Goal: Transaction & Acquisition: Purchase product/service

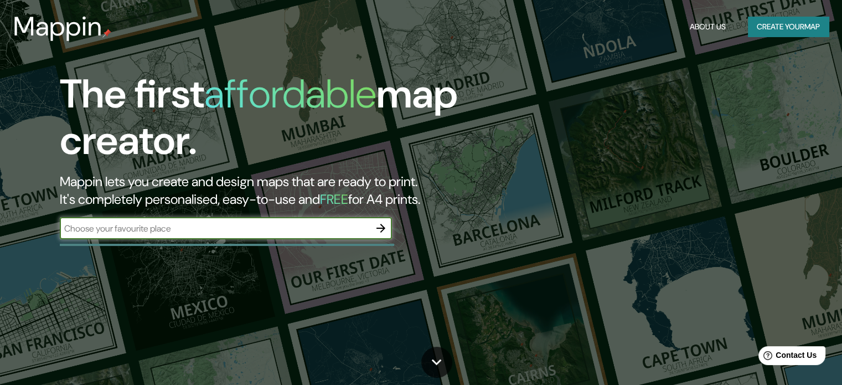
click at [171, 231] on input "text" at bounding box center [215, 228] width 310 height 13
type input "[GEOGRAPHIC_DATA]"
drag, startPoint x: 285, startPoint y: 225, endPoint x: 4, endPoint y: 234, distance: 281.7
click at [4, 234] on div "The first affordable map creator. Mappin lets you create and design maps that a…" at bounding box center [421, 192] width 842 height 385
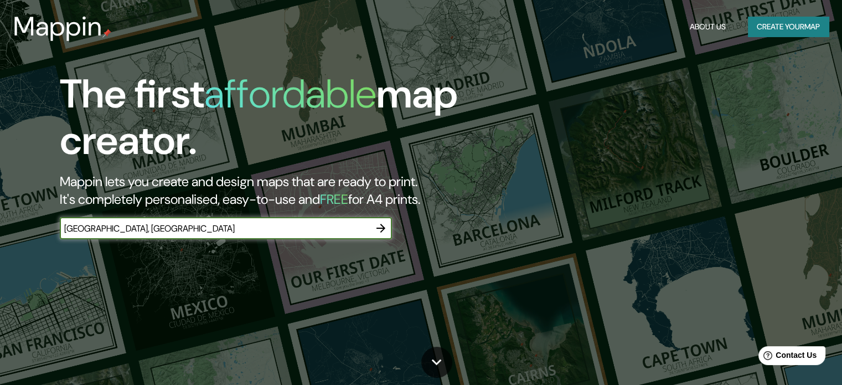
type input "[GEOGRAPHIC_DATA], [GEOGRAPHIC_DATA]"
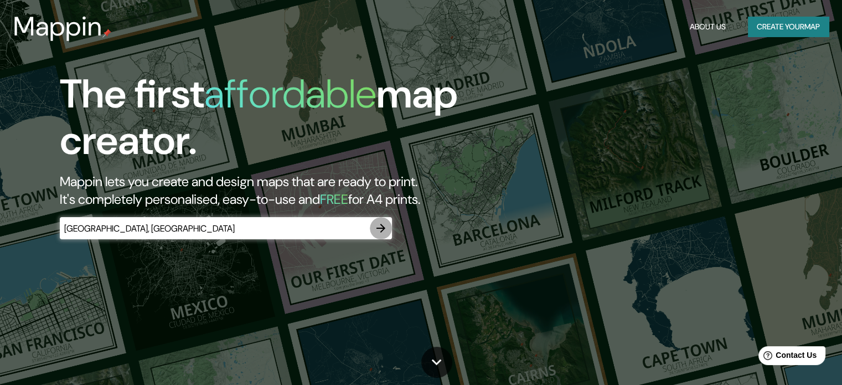
click at [378, 231] on icon "button" at bounding box center [380, 227] width 13 height 13
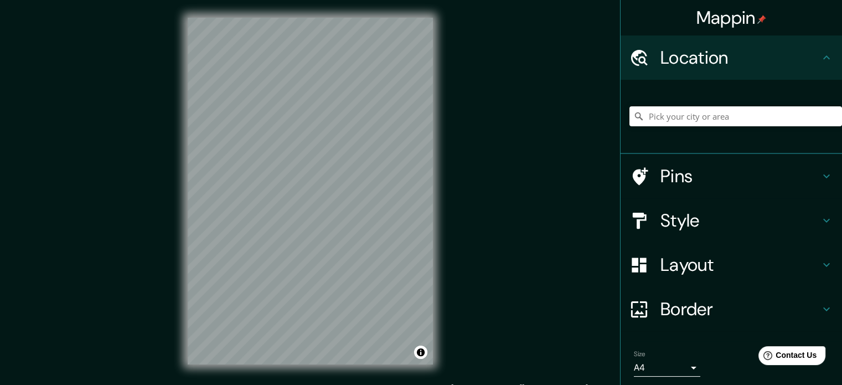
click at [759, 55] on h4 "Location" at bounding box center [739, 57] width 159 height 22
click at [739, 117] on input "Pick your city or area" at bounding box center [735, 116] width 212 height 20
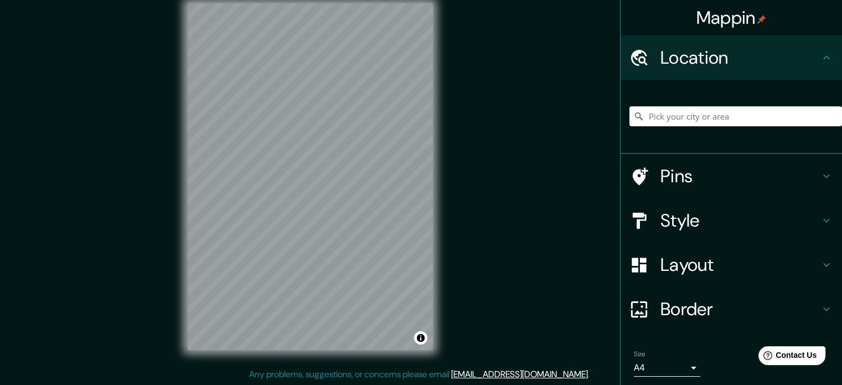
click at [693, 176] on h4 "Pins" at bounding box center [739, 176] width 159 height 22
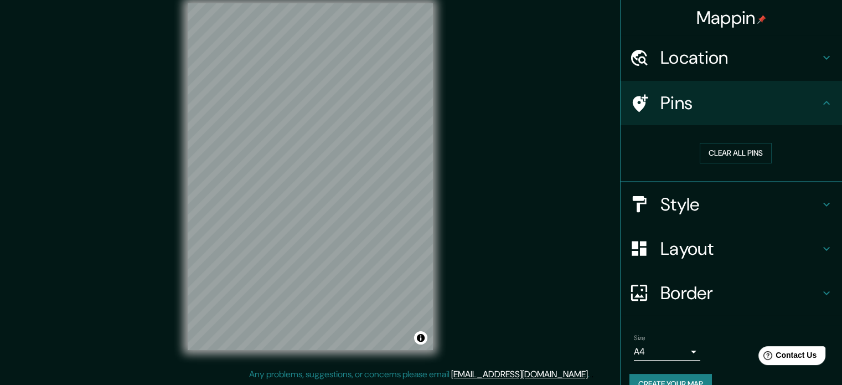
click at [691, 58] on h4 "Location" at bounding box center [739, 57] width 159 height 22
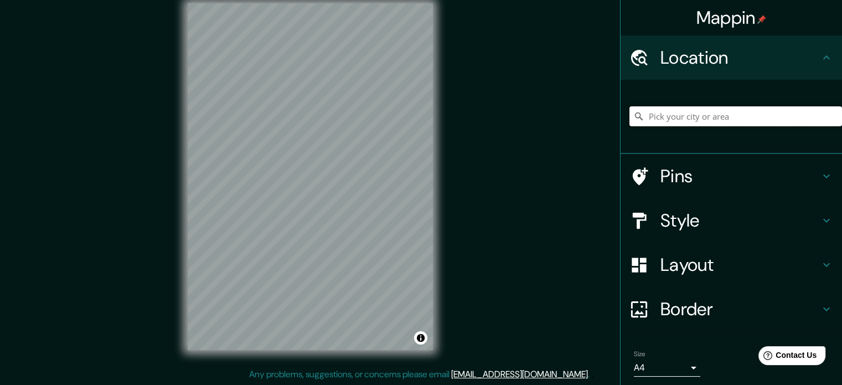
click at [683, 121] on input "Pick your city or area" at bounding box center [735, 116] width 212 height 20
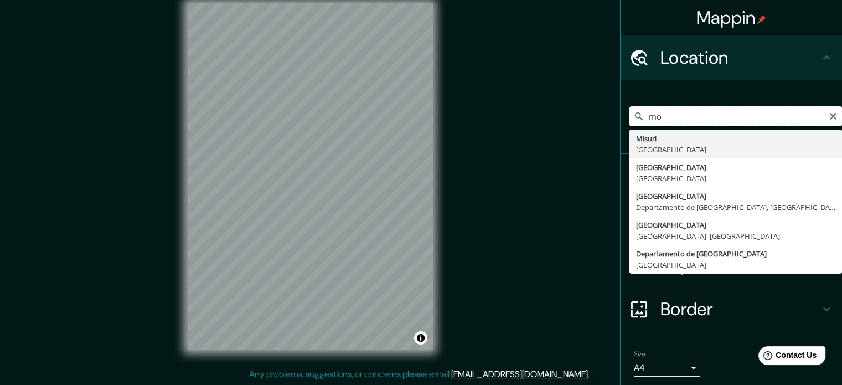
type input "m"
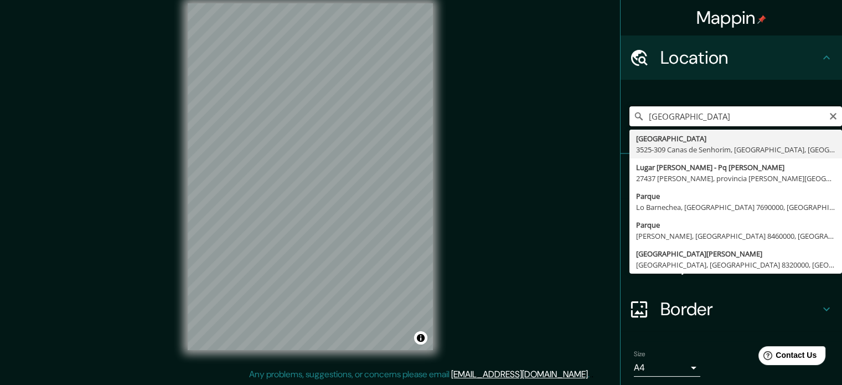
drag, startPoint x: 698, startPoint y: 119, endPoint x: 582, endPoint y: 140, distance: 117.5
click at [582, 140] on div "Mappin Location [GEOGRAPHIC_DATA] [STREET_ADDRESS] [GEOGRAPHIC_DATA][PERSON_NAM…" at bounding box center [421, 185] width 842 height 399
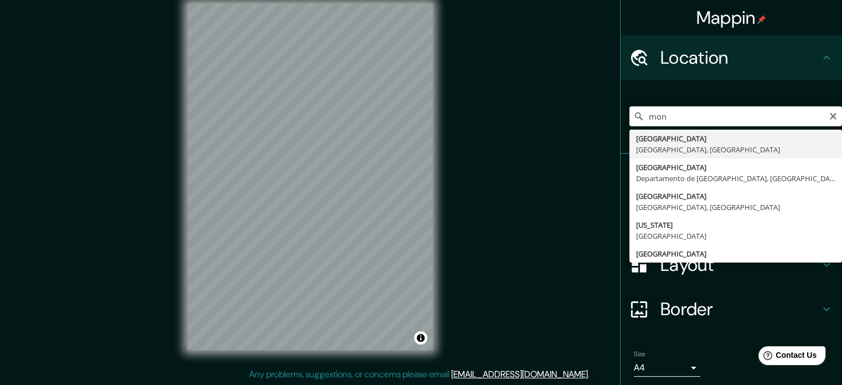
type input "[GEOGRAPHIC_DATA], [GEOGRAPHIC_DATA], [GEOGRAPHIC_DATA]"
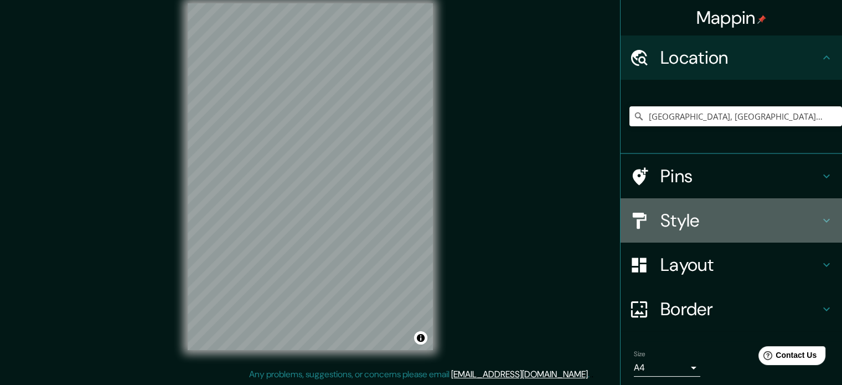
click at [660, 222] on h4 "Style" at bounding box center [739, 220] width 159 height 22
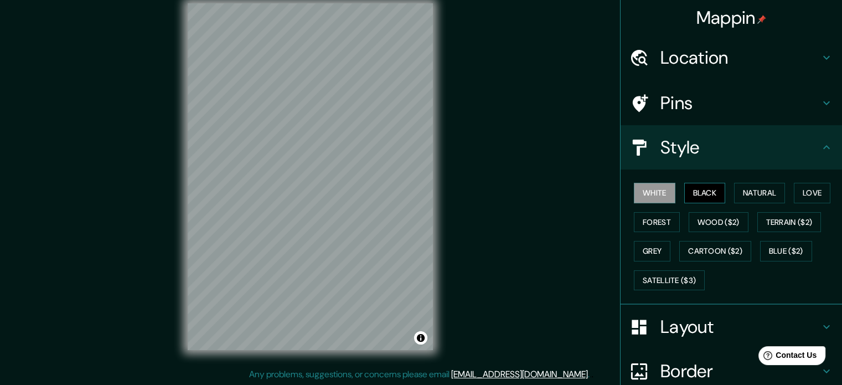
click at [690, 188] on button "Black" at bounding box center [704, 193] width 41 height 20
click at [745, 193] on button "Natural" at bounding box center [759, 193] width 51 height 20
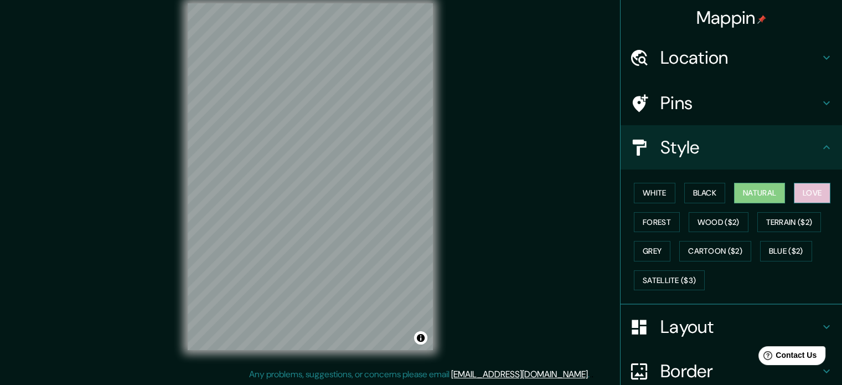
click at [818, 190] on button "Love" at bounding box center [811, 193] width 37 height 20
click at [651, 227] on button "Forest" at bounding box center [656, 222] width 46 height 20
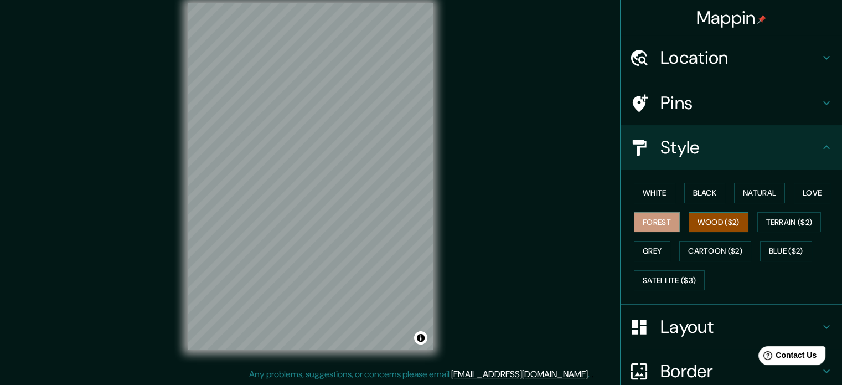
click at [698, 227] on button "Wood ($2)" at bounding box center [718, 222] width 60 height 20
click at [765, 223] on button "Terrain ($2)" at bounding box center [789, 222] width 64 height 20
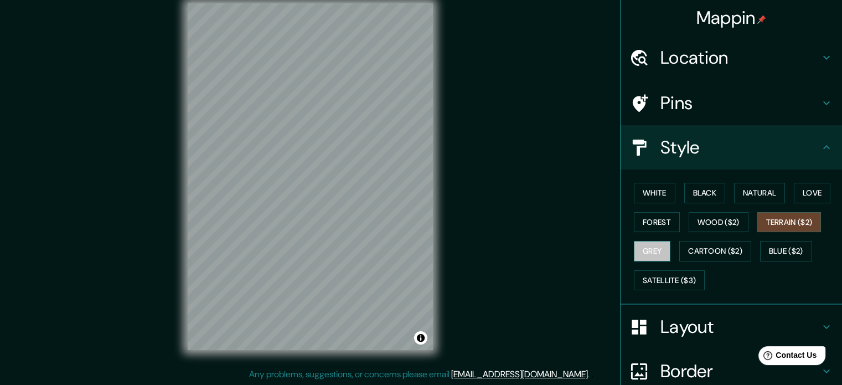
click at [641, 243] on button "Grey" at bounding box center [651, 251] width 37 height 20
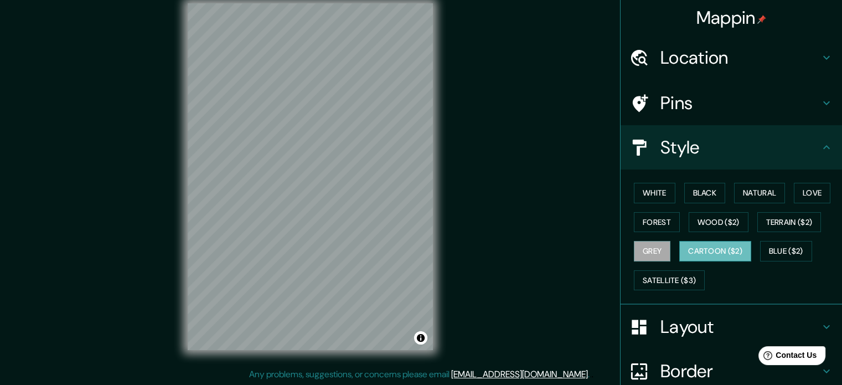
click at [740, 254] on button "Cartoon ($2)" at bounding box center [715, 251] width 72 height 20
click at [778, 253] on button "Blue ($2)" at bounding box center [786, 251] width 52 height 20
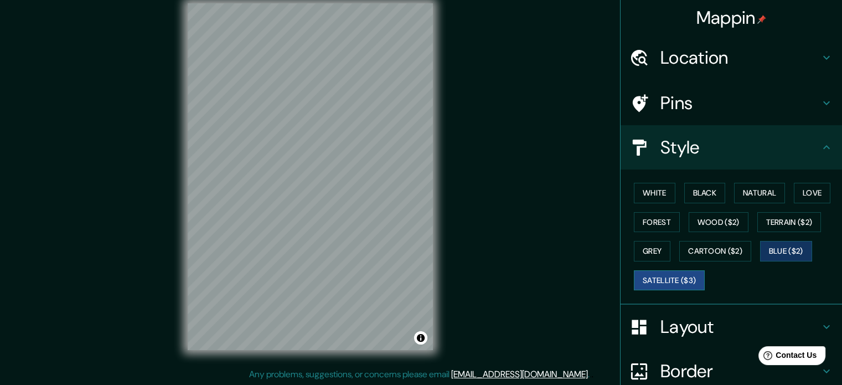
click at [679, 280] on button "Satellite ($3)" at bounding box center [668, 280] width 71 height 20
click at [653, 253] on button "Grey" at bounding box center [651, 251] width 37 height 20
click at [775, 256] on button "Blue ($2)" at bounding box center [786, 251] width 52 height 20
click at [647, 250] on button "Grey" at bounding box center [651, 251] width 37 height 20
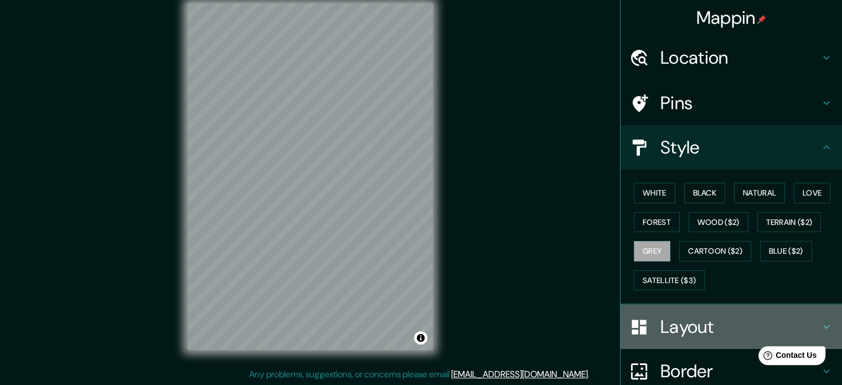
click at [718, 327] on h4 "Layout" at bounding box center [739, 326] width 159 height 22
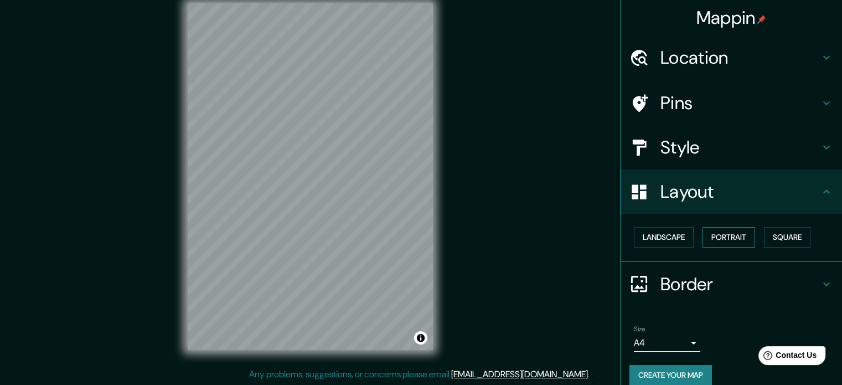
click at [734, 236] on button "Portrait" at bounding box center [728, 237] width 53 height 20
click at [640, 241] on button "Landscape" at bounding box center [663, 237] width 60 height 20
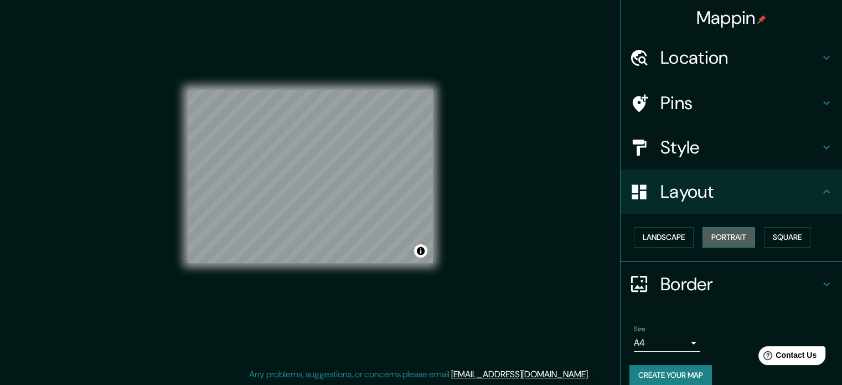
click at [710, 236] on button "Portrait" at bounding box center [728, 237] width 53 height 20
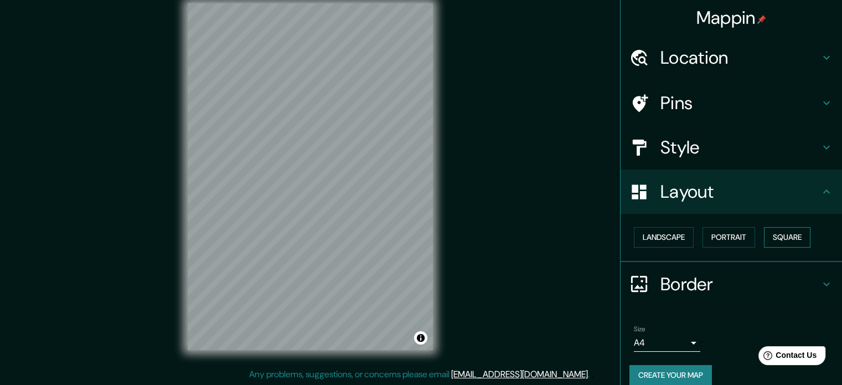
click at [772, 233] on button "Square" at bounding box center [787, 237] width 46 height 20
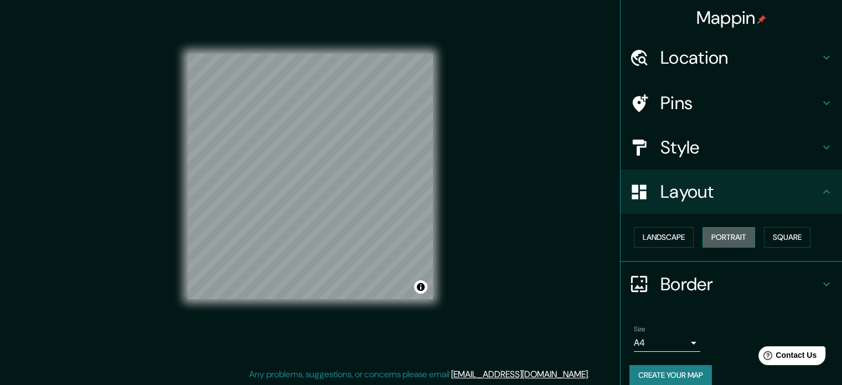
click at [733, 234] on button "Portrait" at bounding box center [728, 237] width 53 height 20
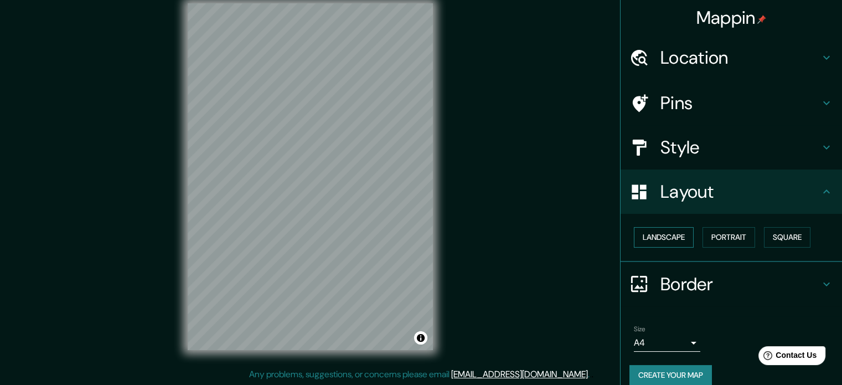
click at [648, 240] on button "Landscape" at bounding box center [663, 237] width 60 height 20
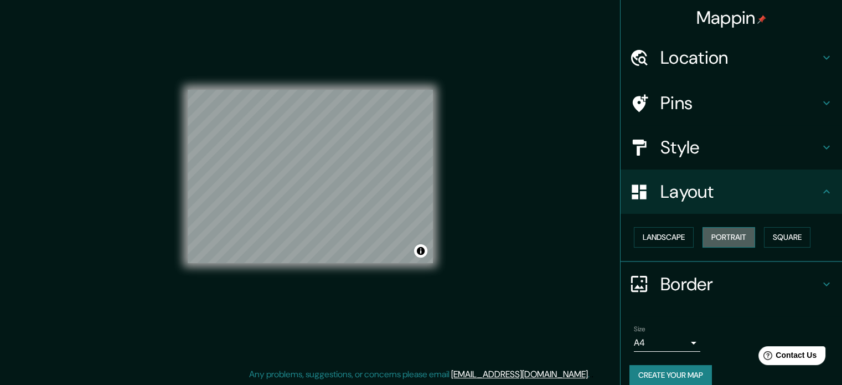
click at [714, 233] on button "Portrait" at bounding box center [728, 237] width 53 height 20
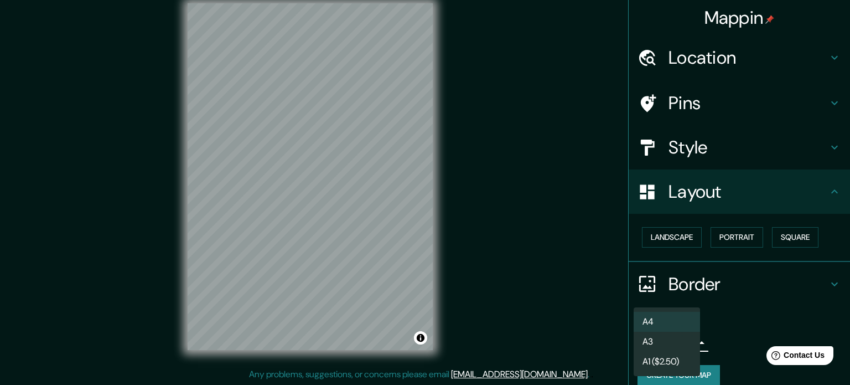
click at [679, 338] on body "Mappin Location [GEOGRAPHIC_DATA], [GEOGRAPHIC_DATA], [GEOGRAPHIC_DATA] Pins St…" at bounding box center [425, 178] width 850 height 385
click at [688, 342] on li "A3" at bounding box center [666, 341] width 66 height 20
click at [686, 340] on body "Mappin Location [GEOGRAPHIC_DATA], [GEOGRAPHIC_DATA], [GEOGRAPHIC_DATA] Pins St…" at bounding box center [425, 178] width 850 height 385
click at [676, 321] on li "A4" at bounding box center [666, 321] width 66 height 20
type input "single"
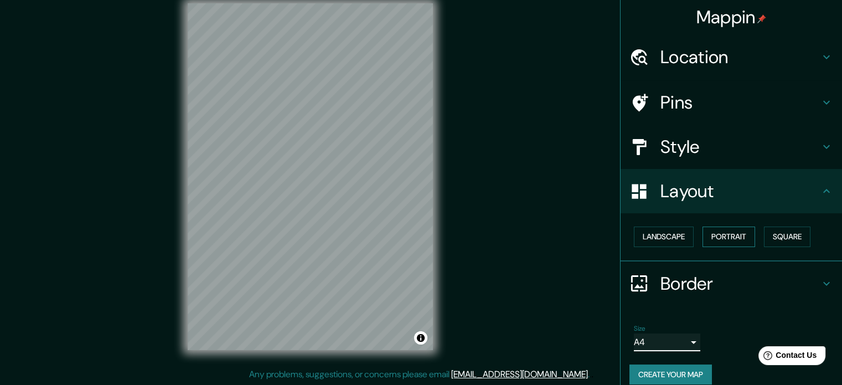
scroll to position [0, 0]
click at [693, 150] on h4 "Style" at bounding box center [739, 147] width 159 height 22
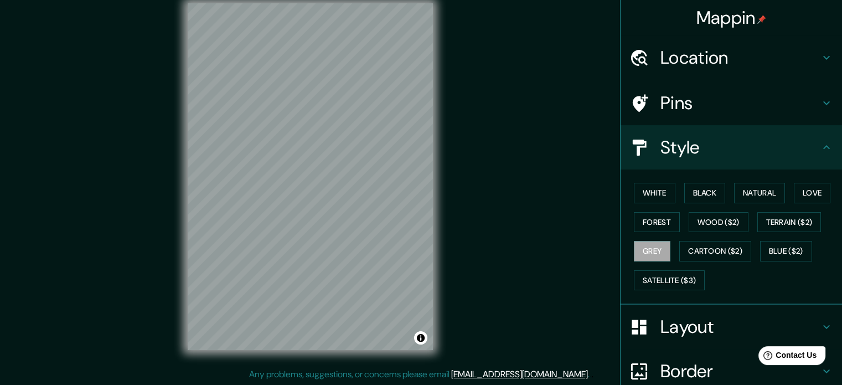
click at [687, 97] on h4 "Pins" at bounding box center [739, 103] width 159 height 22
